Goal: Task Accomplishment & Management: Use online tool/utility

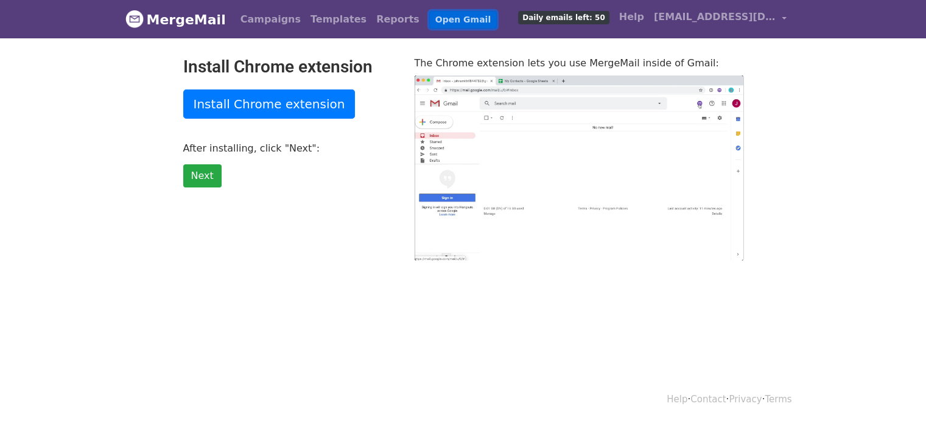
click at [429, 16] on link "Open Gmail" at bounding box center [463, 20] width 68 height 18
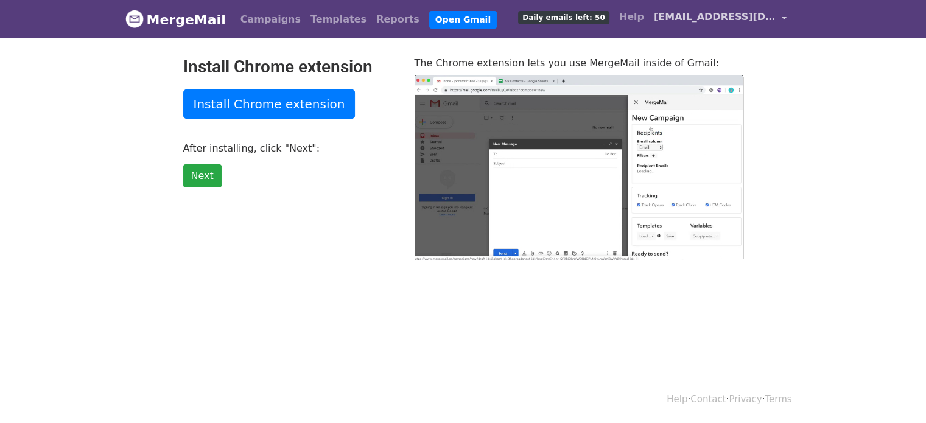
click at [749, 18] on span "[EMAIL_ADDRESS][DOMAIN_NAME]" at bounding box center [715, 17] width 122 height 15
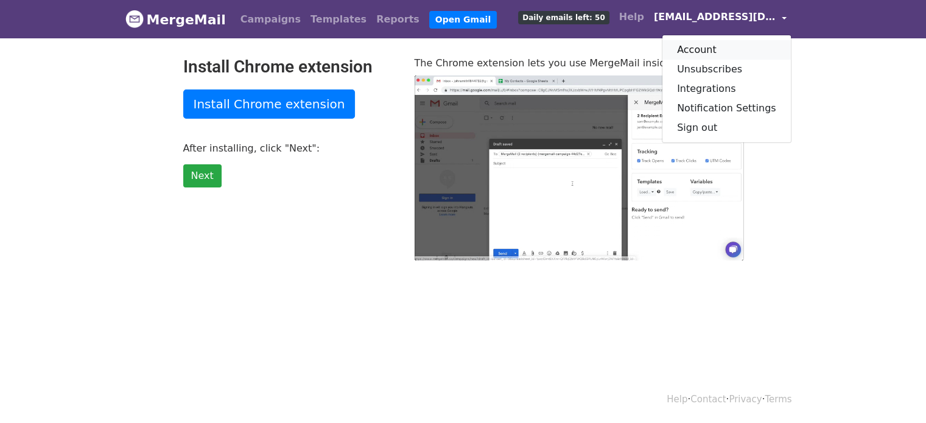
click at [727, 44] on link "Account" at bounding box center [727, 49] width 129 height 19
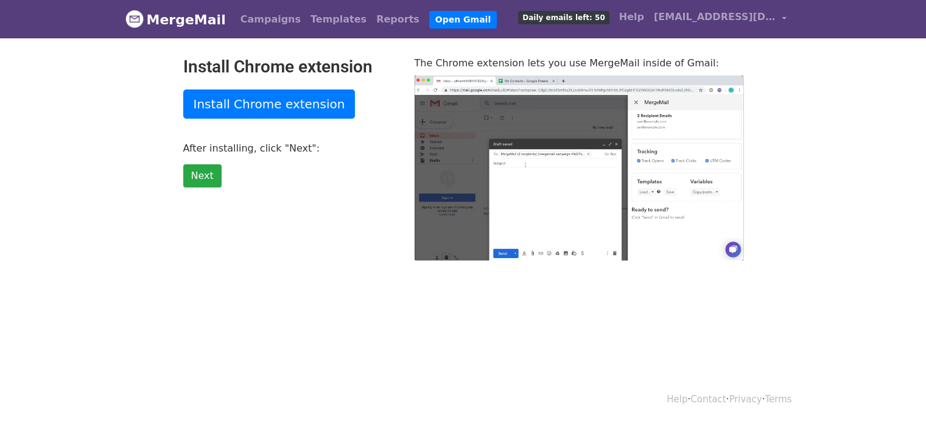
type input "28.65"
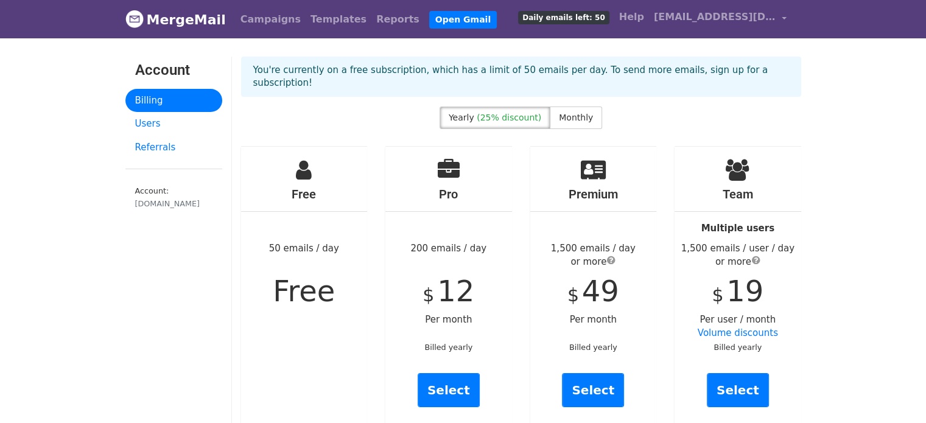
click at [197, 18] on link "MergeMail" at bounding box center [175, 20] width 100 height 26
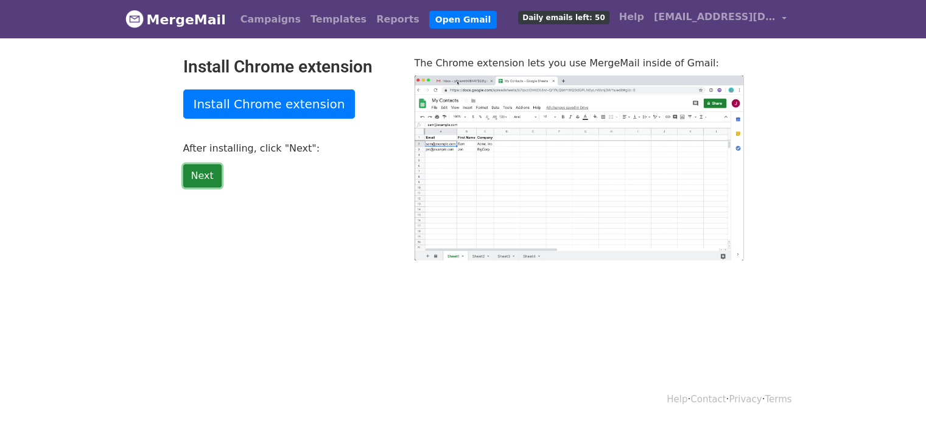
click at [200, 174] on link "Next" at bounding box center [202, 175] width 38 height 23
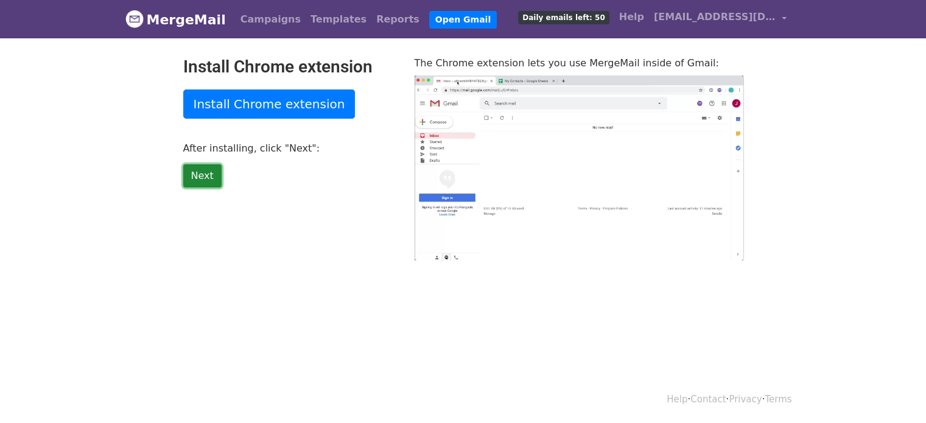
type input "16.65"
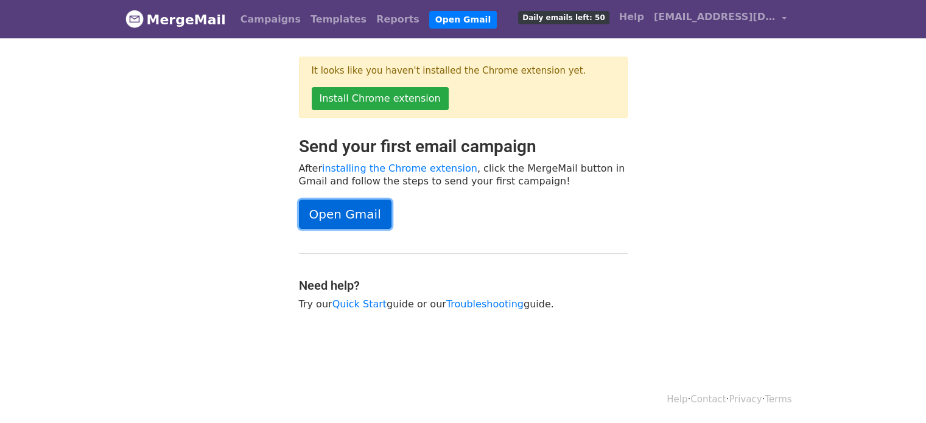
click at [344, 213] on link "Open Gmail" at bounding box center [345, 214] width 93 height 29
click at [180, 18] on link "MergeMail" at bounding box center [175, 20] width 100 height 26
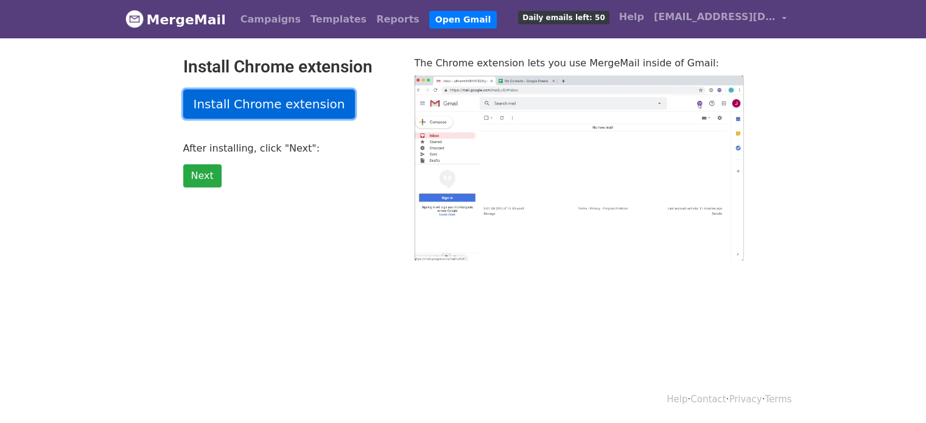
click at [292, 109] on link "Install Chrome extension" at bounding box center [269, 104] width 172 height 29
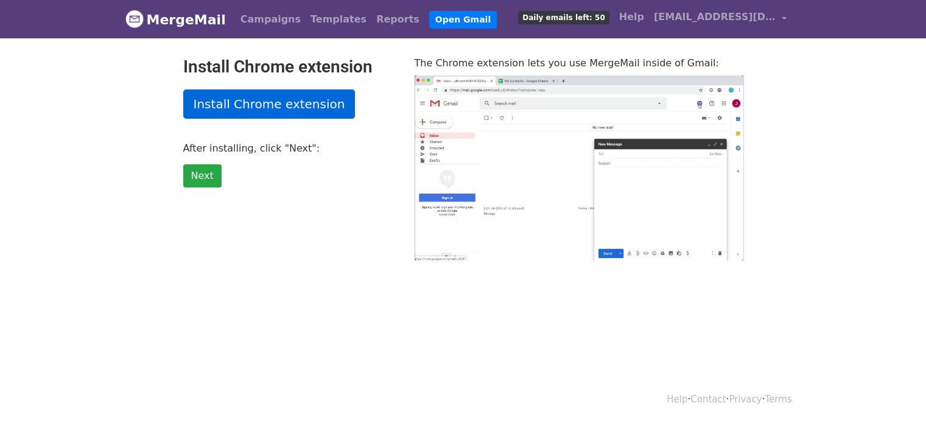
type input "30.61"
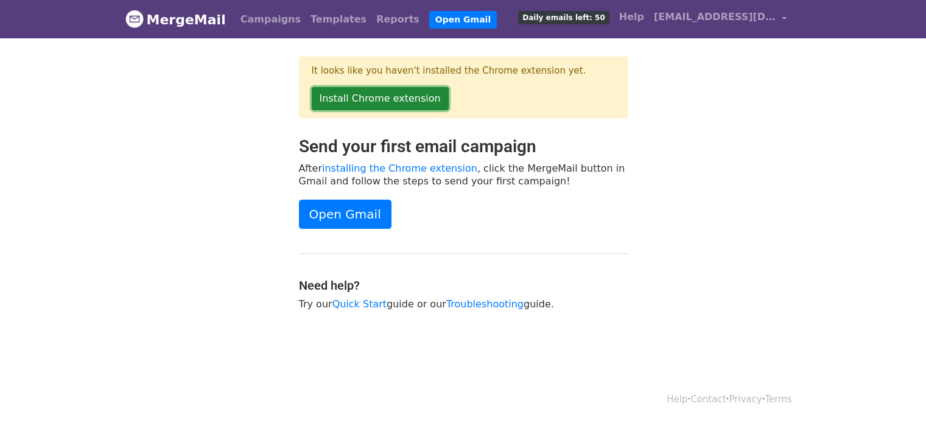
click at [375, 96] on link "Install Chrome extension" at bounding box center [380, 98] width 137 height 23
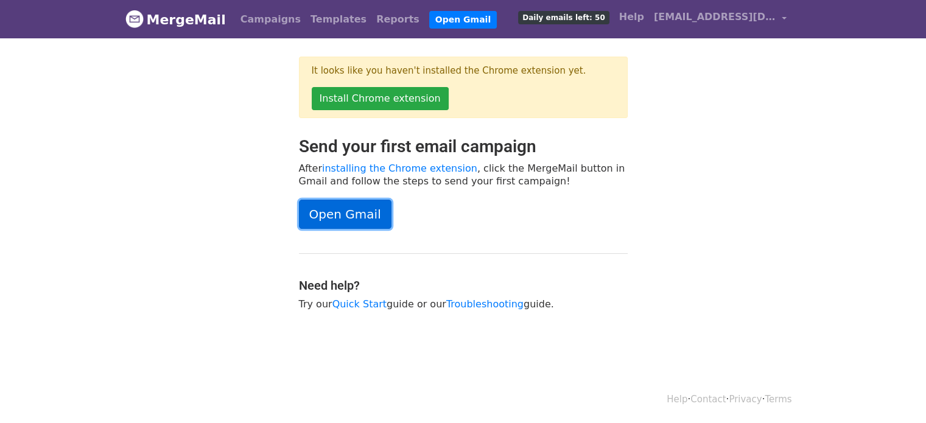
click at [340, 214] on link "Open Gmail" at bounding box center [345, 214] width 93 height 29
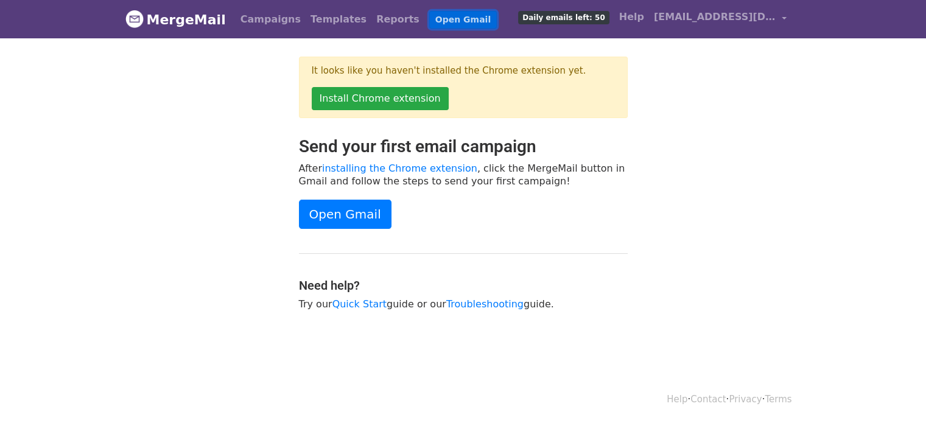
click at [429, 19] on link "Open Gmail" at bounding box center [463, 20] width 68 height 18
click at [609, 16] on span "Daily emails left: 50" at bounding box center [563, 17] width 91 height 13
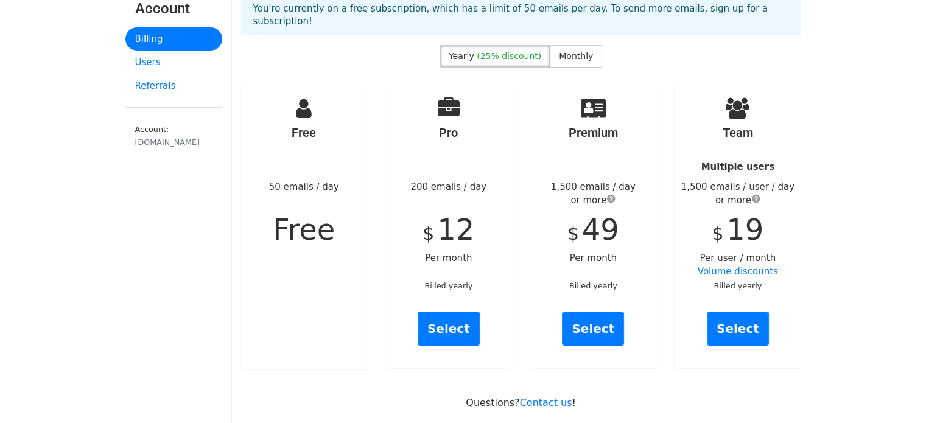
scroll to position [183, 0]
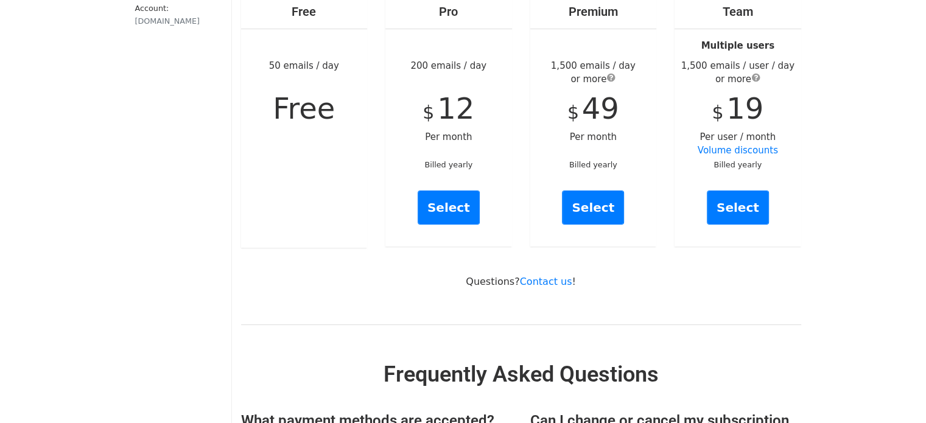
click at [312, 91] on span "Free" at bounding box center [304, 108] width 62 height 34
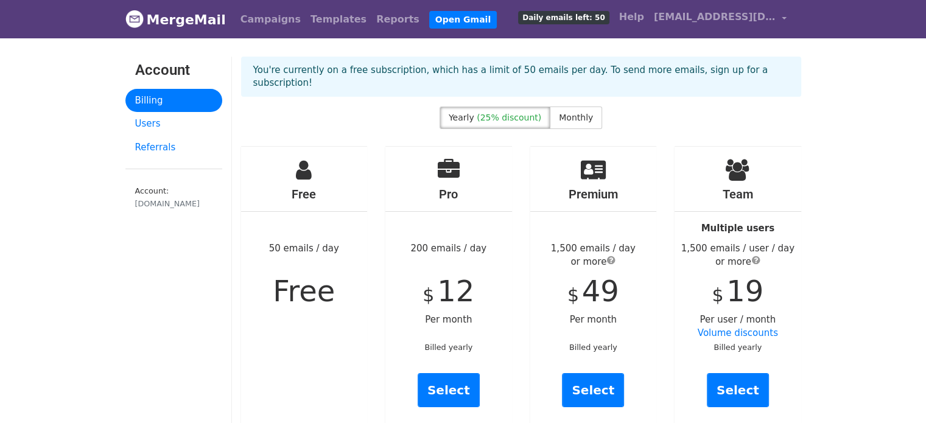
click at [314, 157] on div "Free 50 emails / day Free" at bounding box center [304, 289] width 127 height 284
click at [305, 163] on icon at bounding box center [304, 170] width 16 height 22
click at [153, 119] on link "Users" at bounding box center [173, 124] width 97 height 24
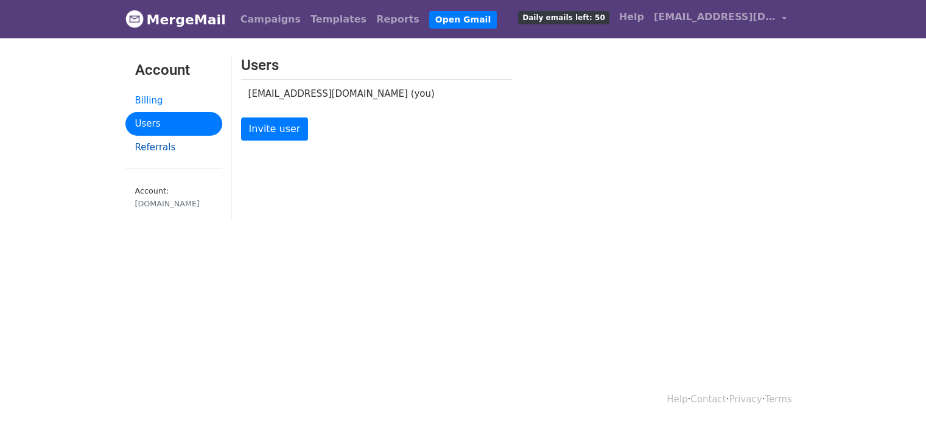
click at [149, 152] on link "Referrals" at bounding box center [173, 148] width 97 height 24
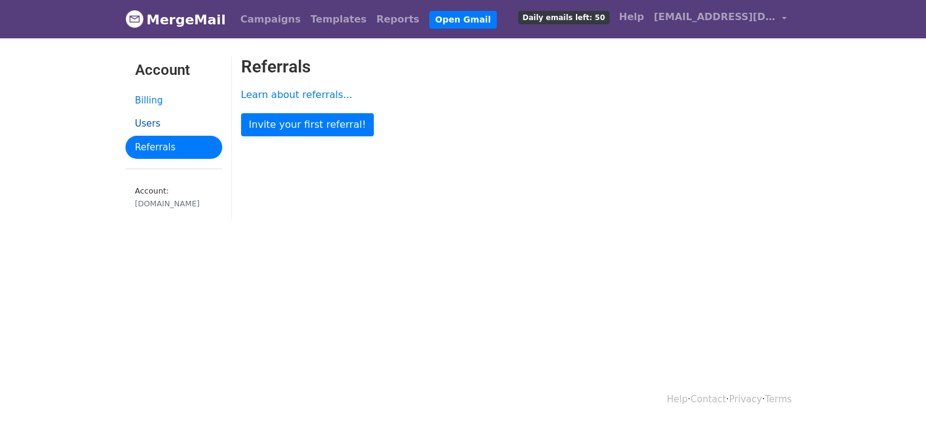
click at [153, 124] on link "Users" at bounding box center [173, 124] width 97 height 24
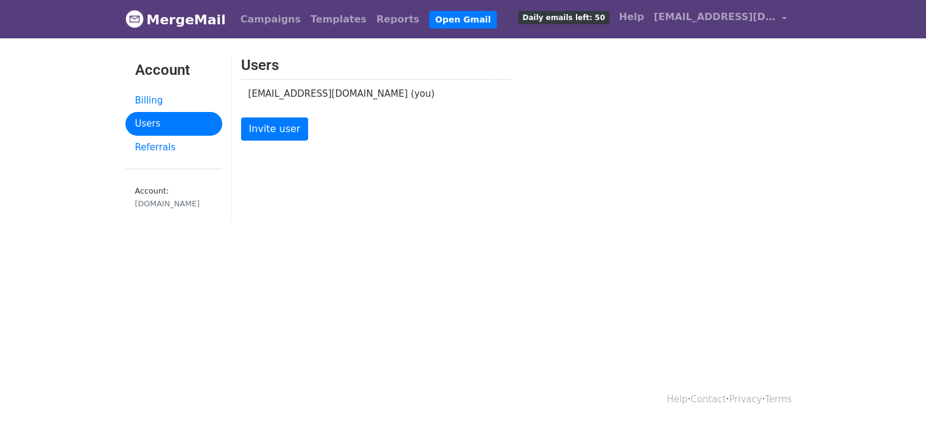
click at [156, 208] on div "gfact.sa" at bounding box center [173, 204] width 77 height 12
click at [154, 198] on div "gfact.sa" at bounding box center [173, 204] width 77 height 12
drag, startPoint x: 164, startPoint y: 151, endPoint x: 172, endPoint y: 145, distance: 10.5
click at [164, 150] on link "Referrals" at bounding box center [173, 148] width 97 height 24
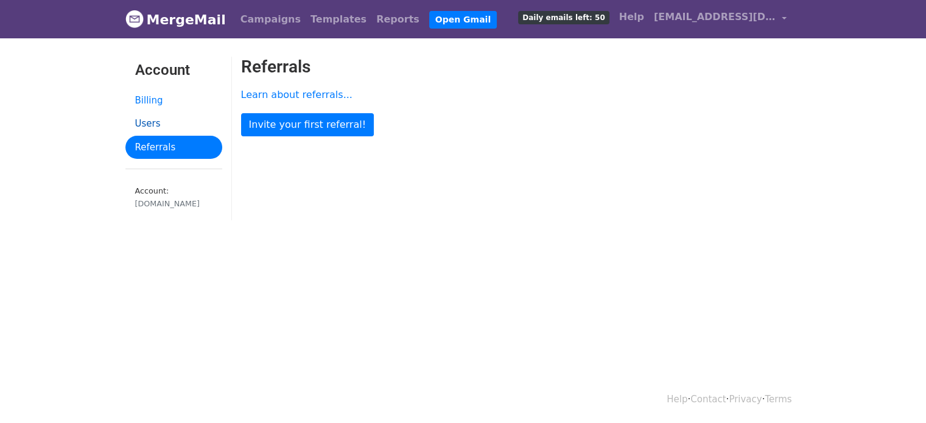
click at [157, 117] on link "Users" at bounding box center [173, 124] width 97 height 24
click at [160, 94] on link "Billing" at bounding box center [173, 101] width 97 height 24
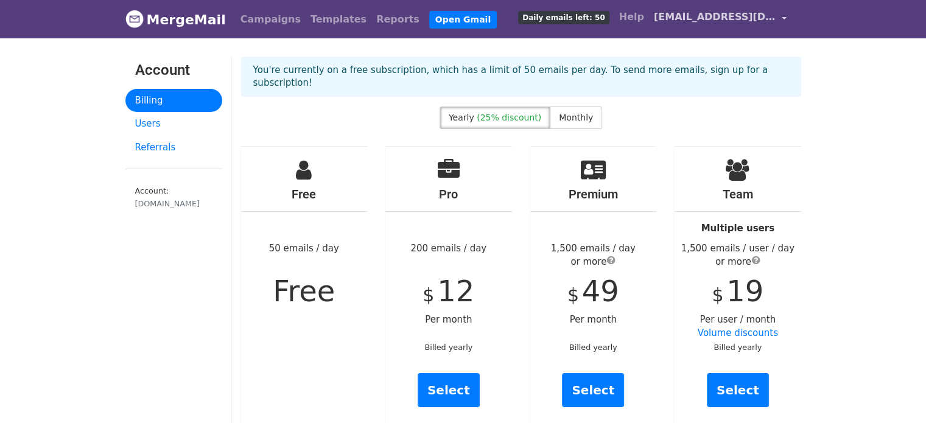
click at [730, 21] on span "[EMAIL_ADDRESS][DOMAIN_NAME]" at bounding box center [715, 17] width 122 height 15
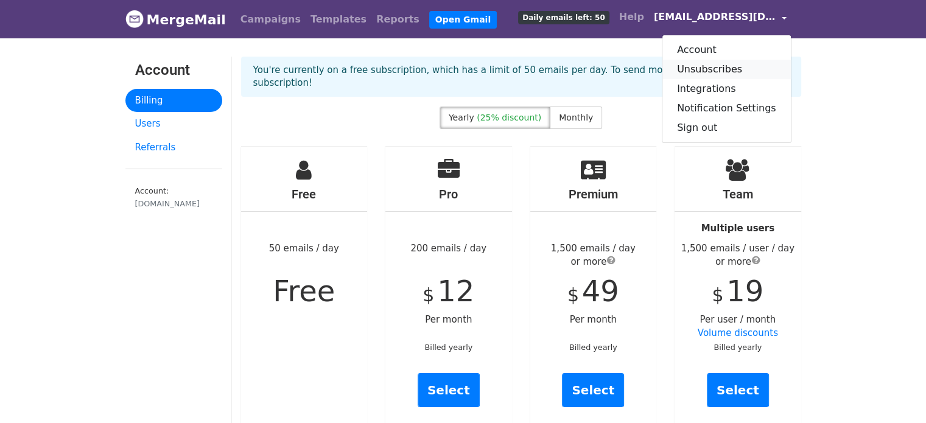
click at [731, 66] on link "Unsubscribes" at bounding box center [727, 69] width 129 height 19
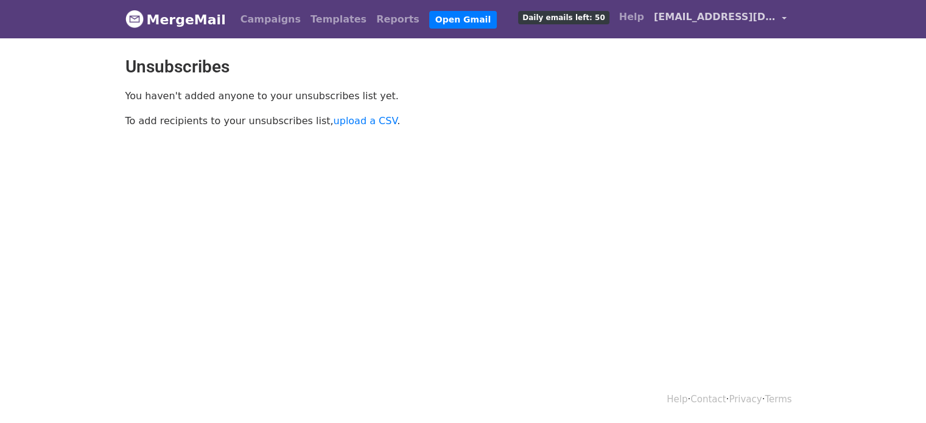
click at [738, 19] on span "[EMAIL_ADDRESS][DOMAIN_NAME]" at bounding box center [715, 17] width 122 height 15
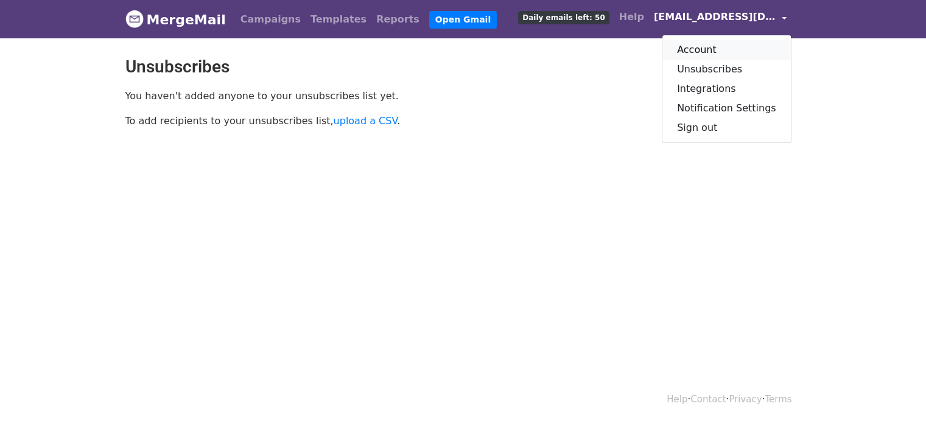
click at [738, 48] on link "Account" at bounding box center [727, 49] width 129 height 19
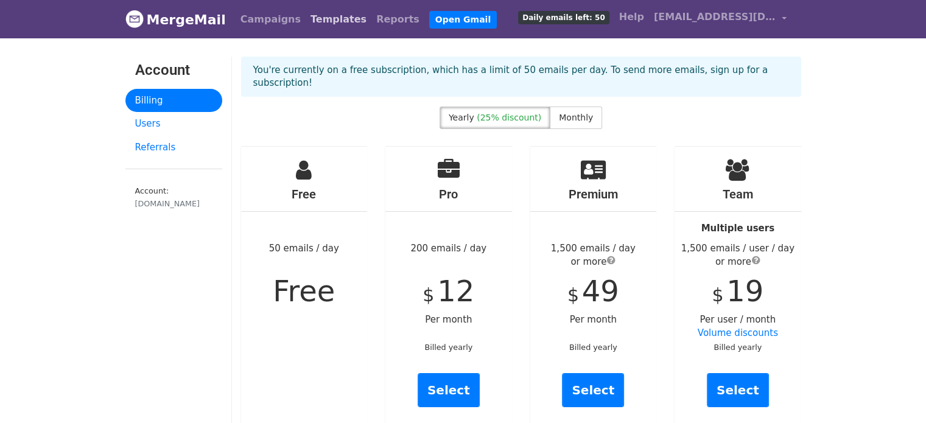
click at [338, 17] on link "Templates" at bounding box center [339, 19] width 66 height 24
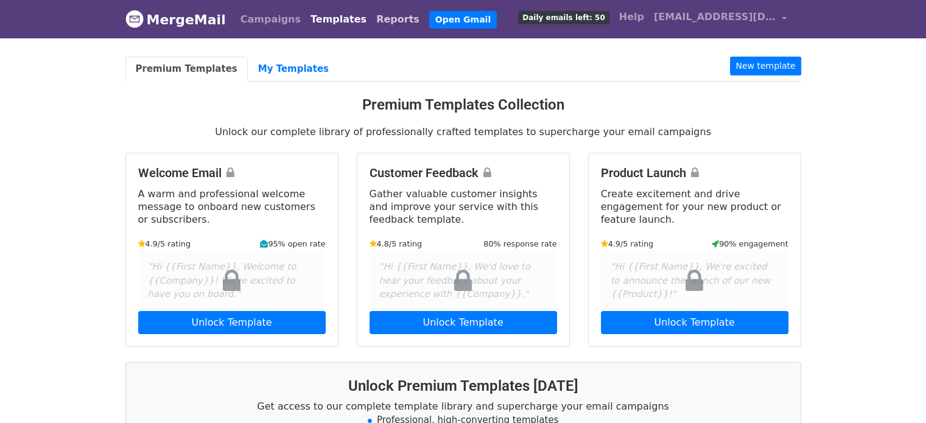
click at [372, 15] on link "Reports" at bounding box center [398, 19] width 53 height 24
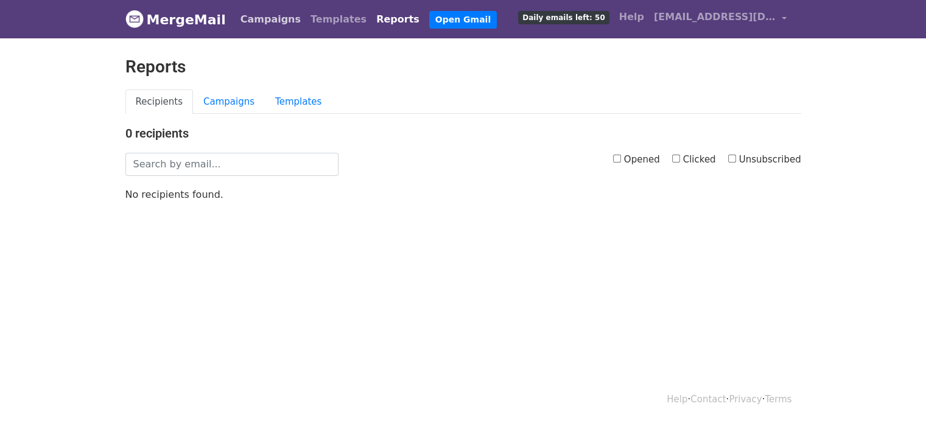
click at [256, 17] on link "Campaigns" at bounding box center [271, 19] width 70 height 24
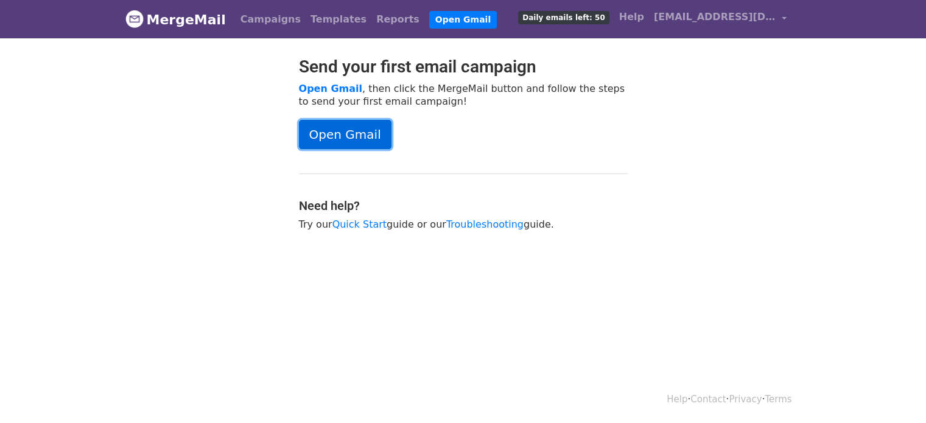
click at [340, 122] on link "Open Gmail" at bounding box center [345, 134] width 93 height 29
click at [163, 22] on link "MergeMail" at bounding box center [175, 20] width 100 height 26
click at [134, 21] on img at bounding box center [134, 19] width 18 height 18
click at [623, 253] on body "MergeMail Campaigns Templates Reports Open Gmail Daily emails left: 50 Help sal…" at bounding box center [463, 146] width 926 height 292
click at [867, 16] on header "MergeMail Campaigns Templates Reports Open Gmail Daily emails left: 50 Help sal…" at bounding box center [463, 19] width 926 height 38
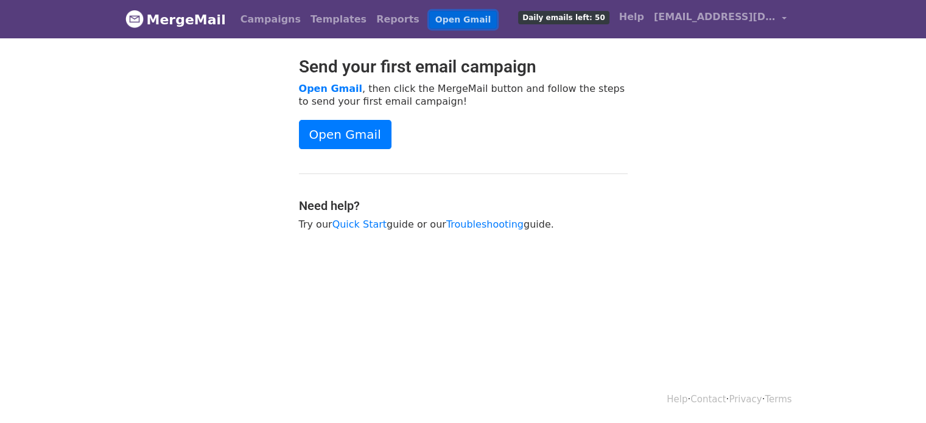
click at [429, 19] on link "Open Gmail" at bounding box center [463, 20] width 68 height 18
